Goal: Task Accomplishment & Management: Manage account settings

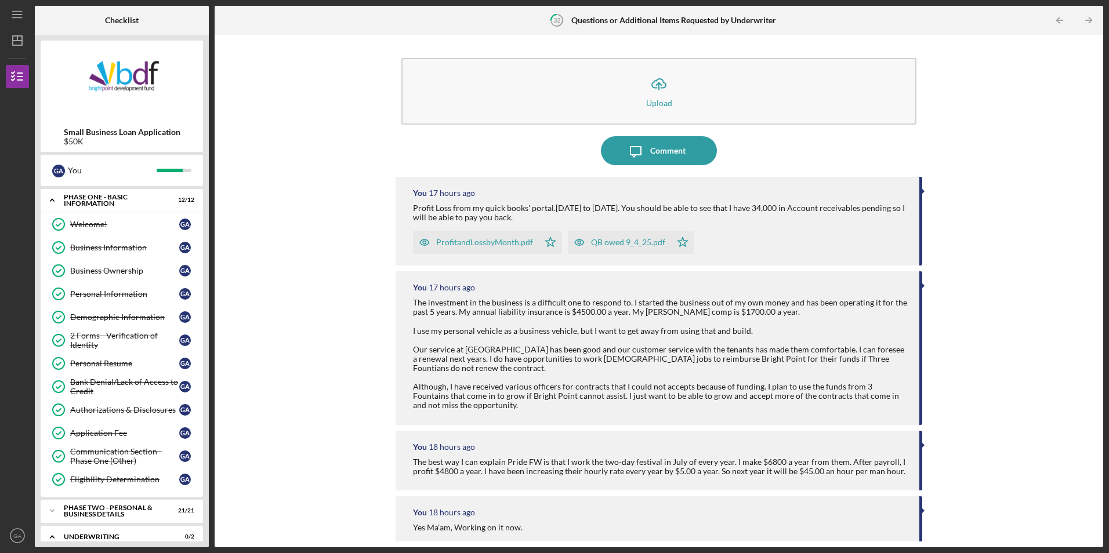
scroll to position [118, 0]
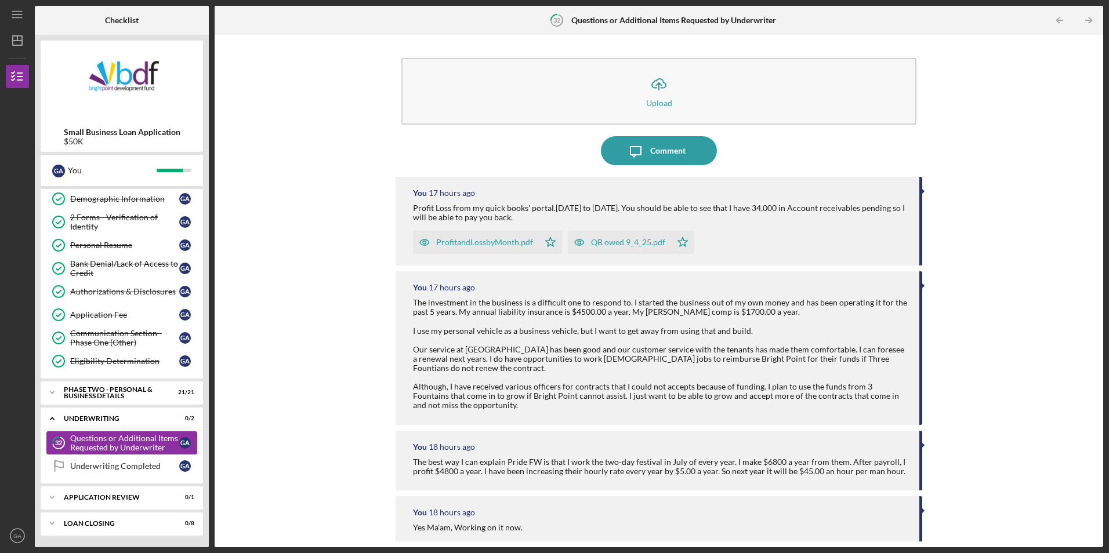
click at [93, 441] on div "Questions or Additional Items Requested by Underwriter" at bounding box center [124, 443] width 109 height 19
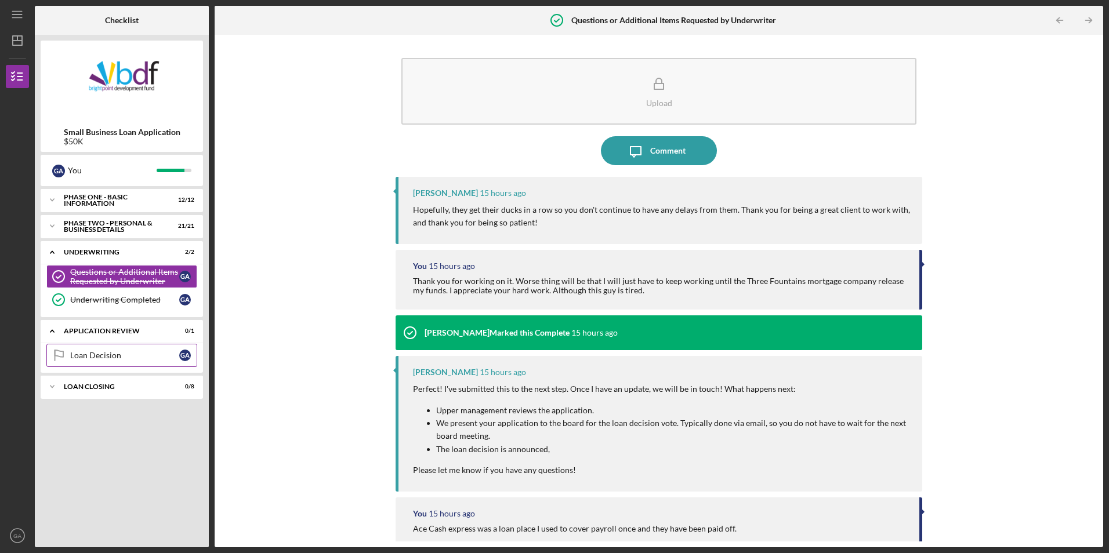
click at [104, 358] on div "Loan Decision" at bounding box center [124, 355] width 109 height 9
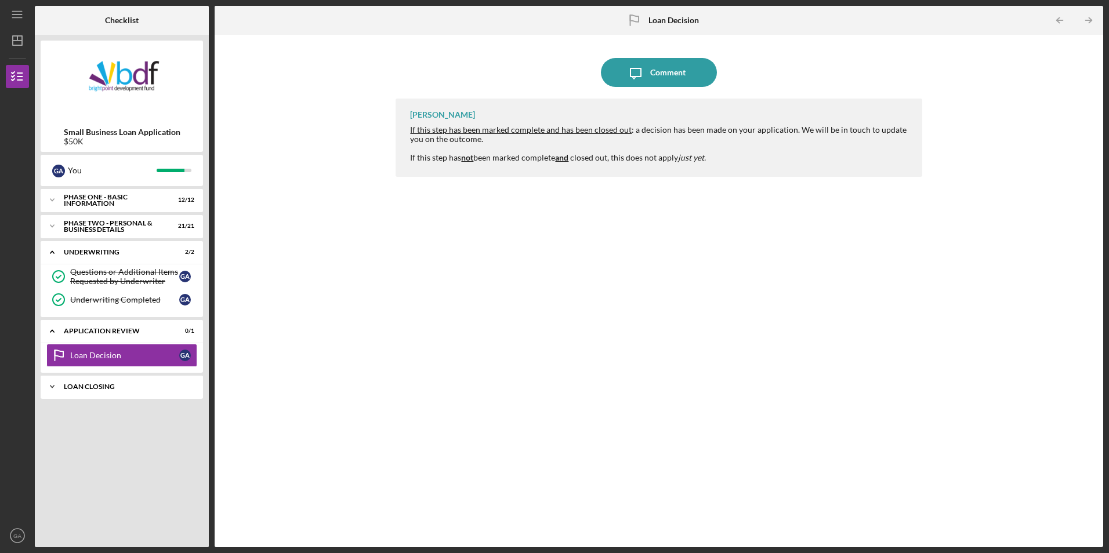
click at [121, 391] on div "Icon/Expander Loan Closing 0 / 8" at bounding box center [122, 386] width 162 height 23
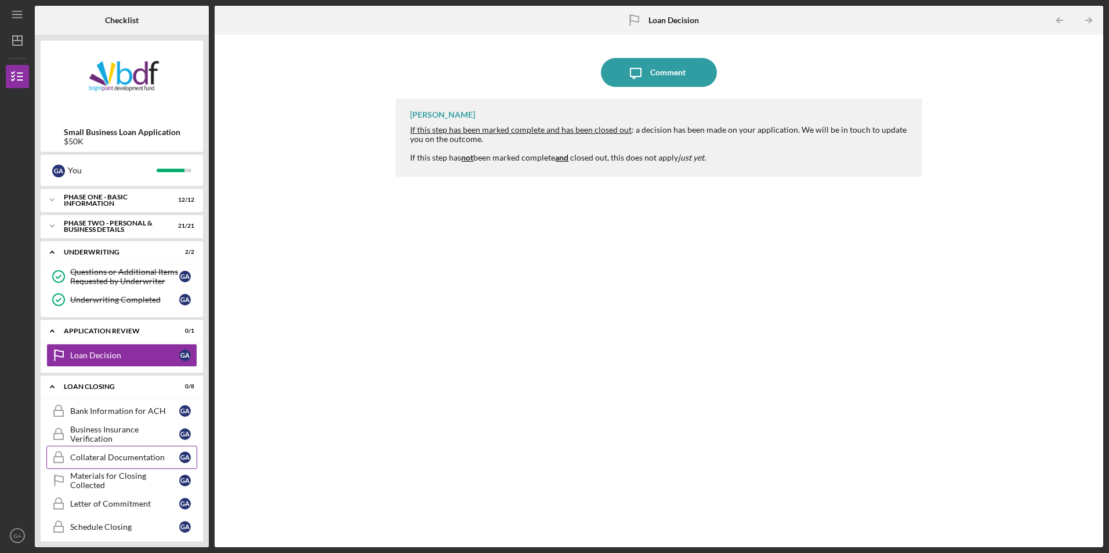
click at [129, 460] on div "Collateral Documentation" at bounding box center [124, 457] width 109 height 9
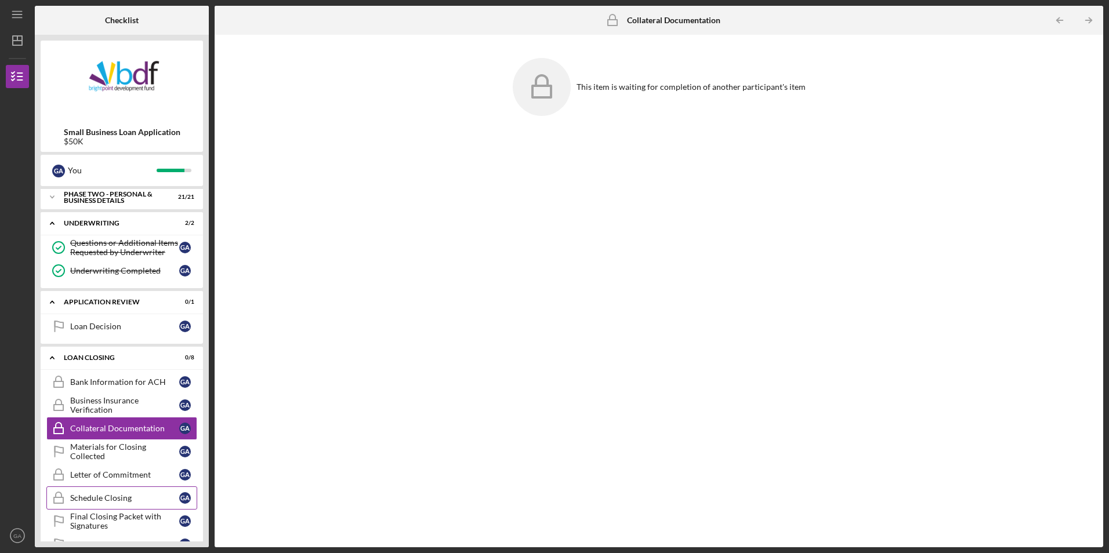
scroll to position [55, 0]
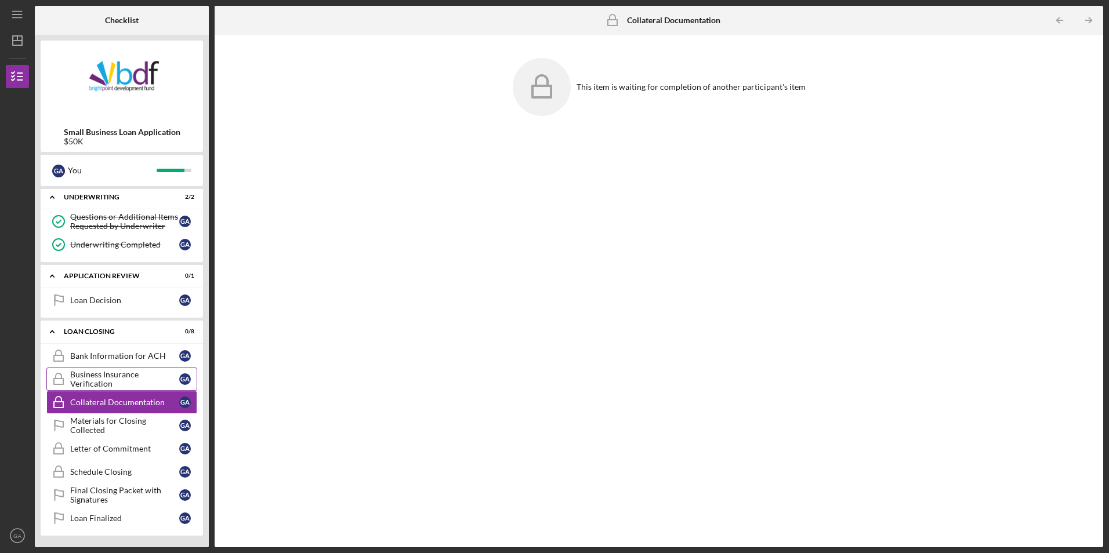
click at [117, 379] on div "Business Insurance Verification" at bounding box center [124, 379] width 109 height 19
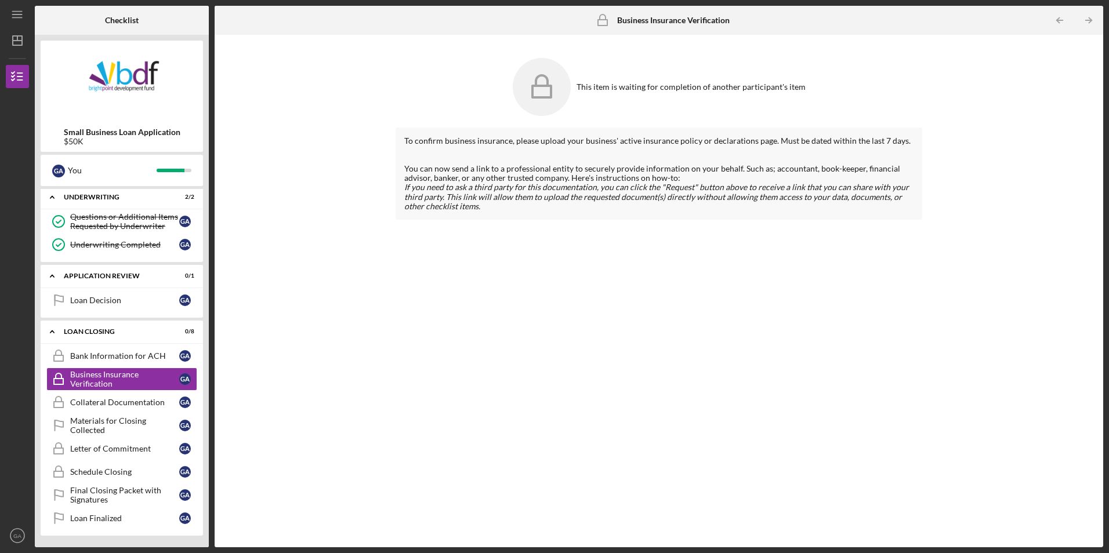
click at [583, 424] on div "To confirm business insurance, please upload your business' active insurance po…" at bounding box center [659, 329] width 526 height 403
click at [55, 330] on icon "Icon/Expander" at bounding box center [52, 331] width 23 height 23
